Goal: Information Seeking & Learning: Understand process/instructions

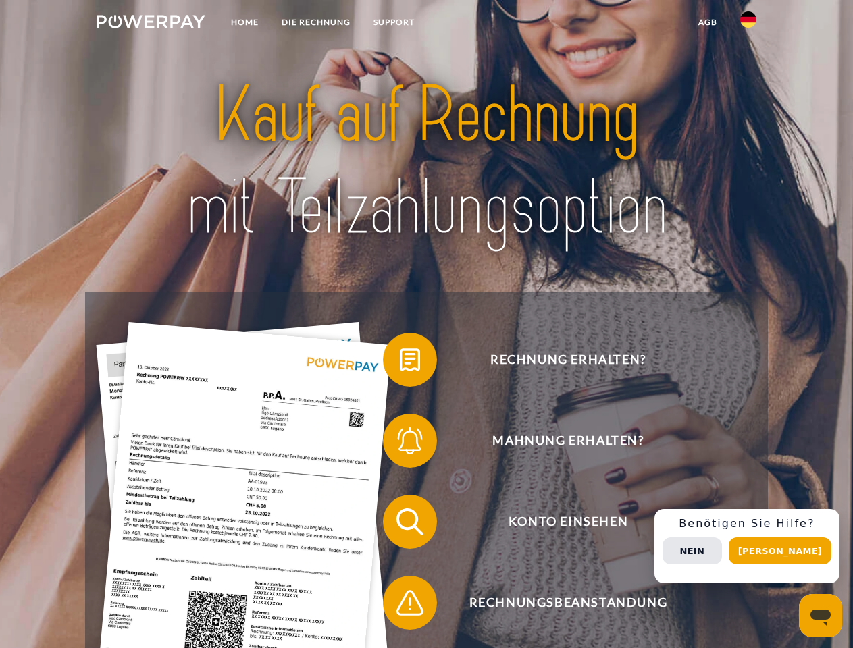
click at [151, 24] on img at bounding box center [151, 22] width 109 height 14
click at [748, 24] on img at bounding box center [748, 19] width 16 height 16
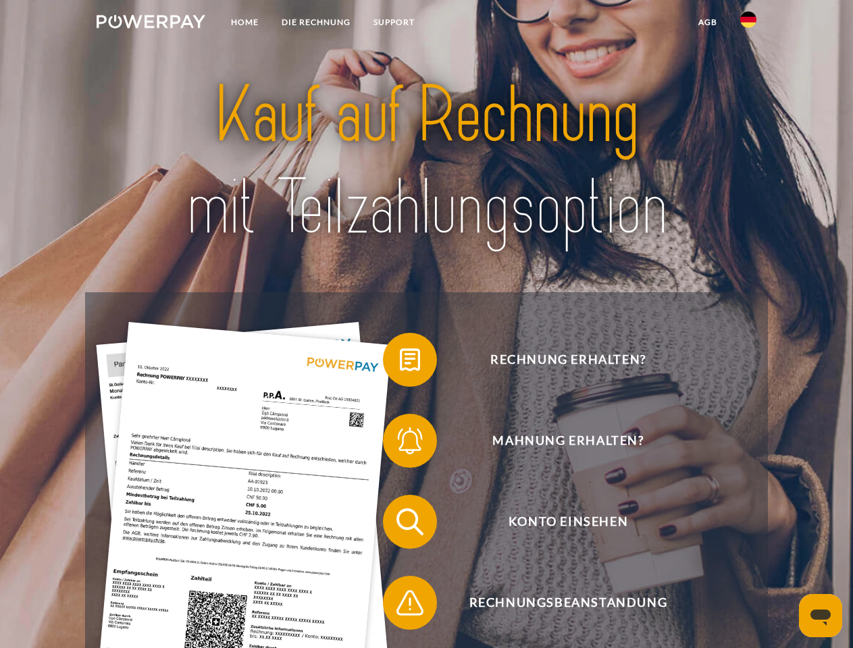
click at [707, 22] on link "agb" at bounding box center [708, 22] width 42 height 24
click at [400, 363] on span at bounding box center [390, 360] width 68 height 68
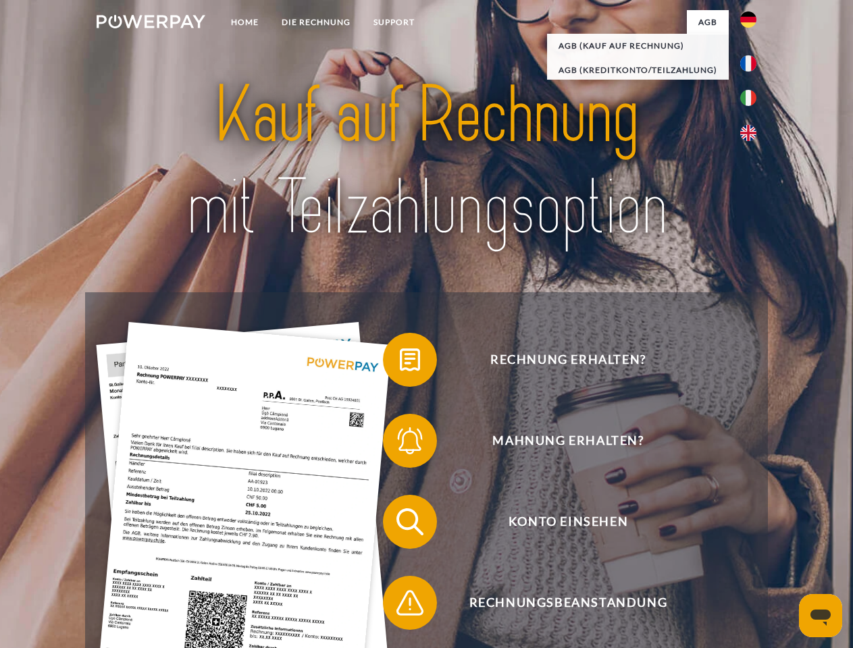
click at [400, 444] on span at bounding box center [390, 441] width 68 height 68
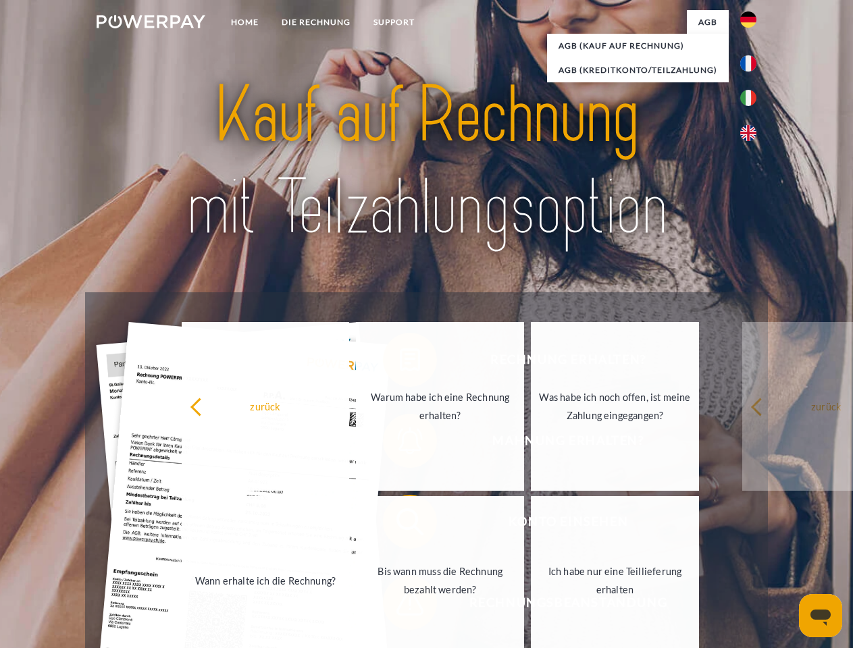
click at [400, 525] on link "Bis wann muss die Rechnung bezahlt werden?" at bounding box center [440, 580] width 168 height 169
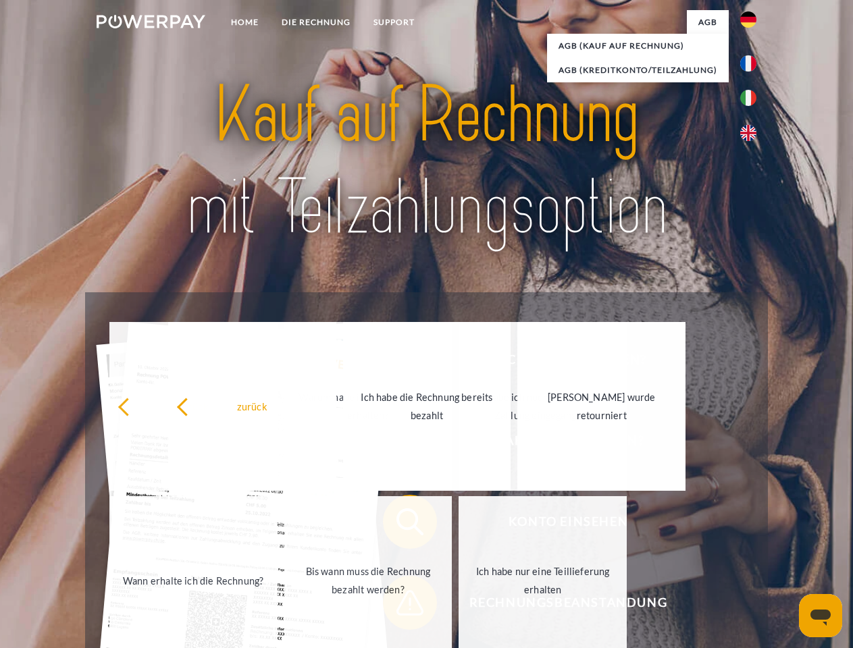
click at [400, 606] on span at bounding box center [390, 603] width 68 height 68
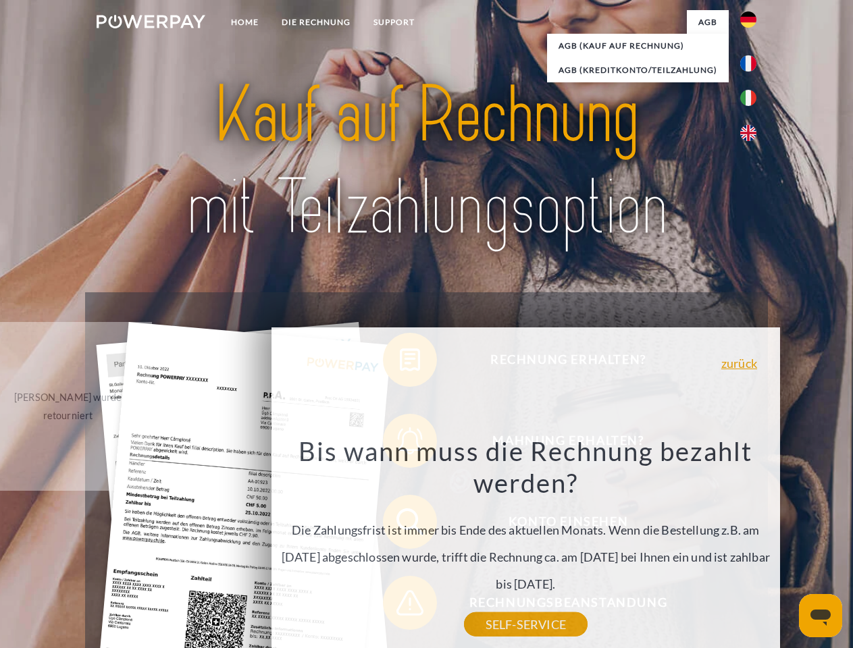
click at [752, 546] on div "Rechnung erhalten? Mahnung erhalten? Konto einsehen" at bounding box center [426, 562] width 682 height 540
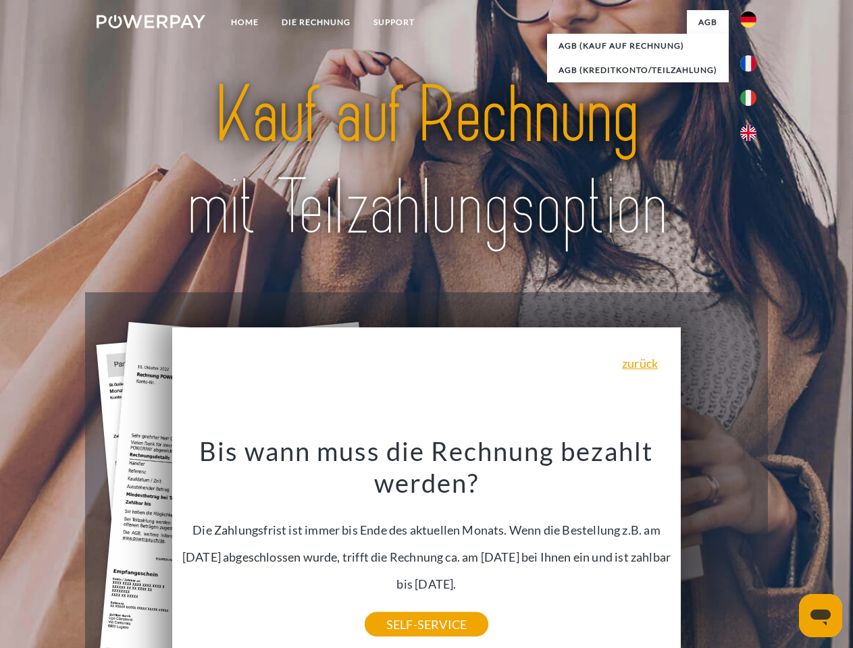
click at [719, 549] on span "Konto einsehen" at bounding box center [568, 522] width 331 height 54
click at [785, 551] on header "Home DIE RECHNUNG SUPPORT" at bounding box center [426, 466] width 853 height 933
